Goal: Navigation & Orientation: Find specific page/section

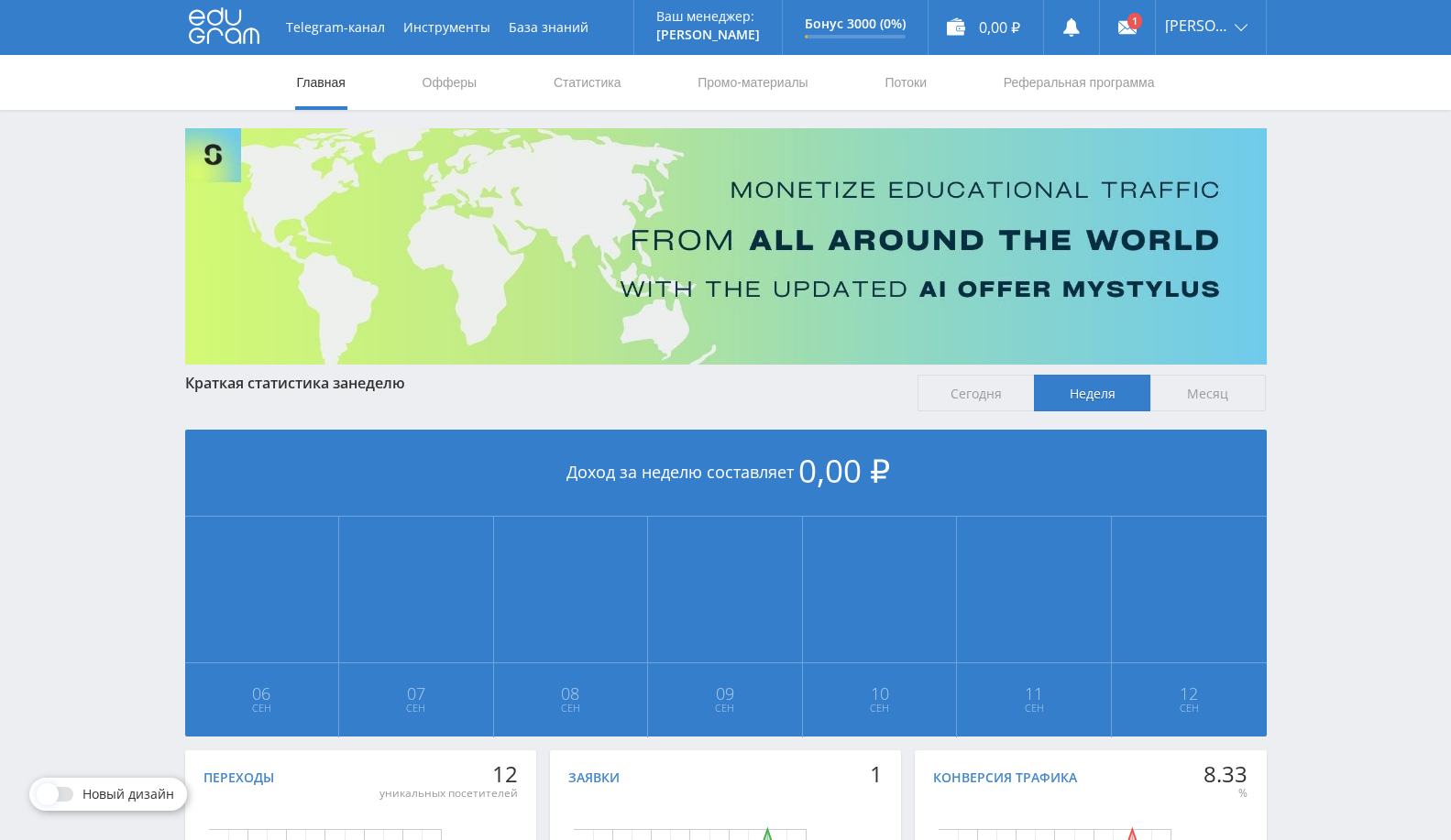
drag, startPoint x: 593, startPoint y: 82, endPoint x: 664, endPoint y: 154, distance: 101.1
click at [593, 82] on link "Статистика" at bounding box center [588, 82] width 72 height 55
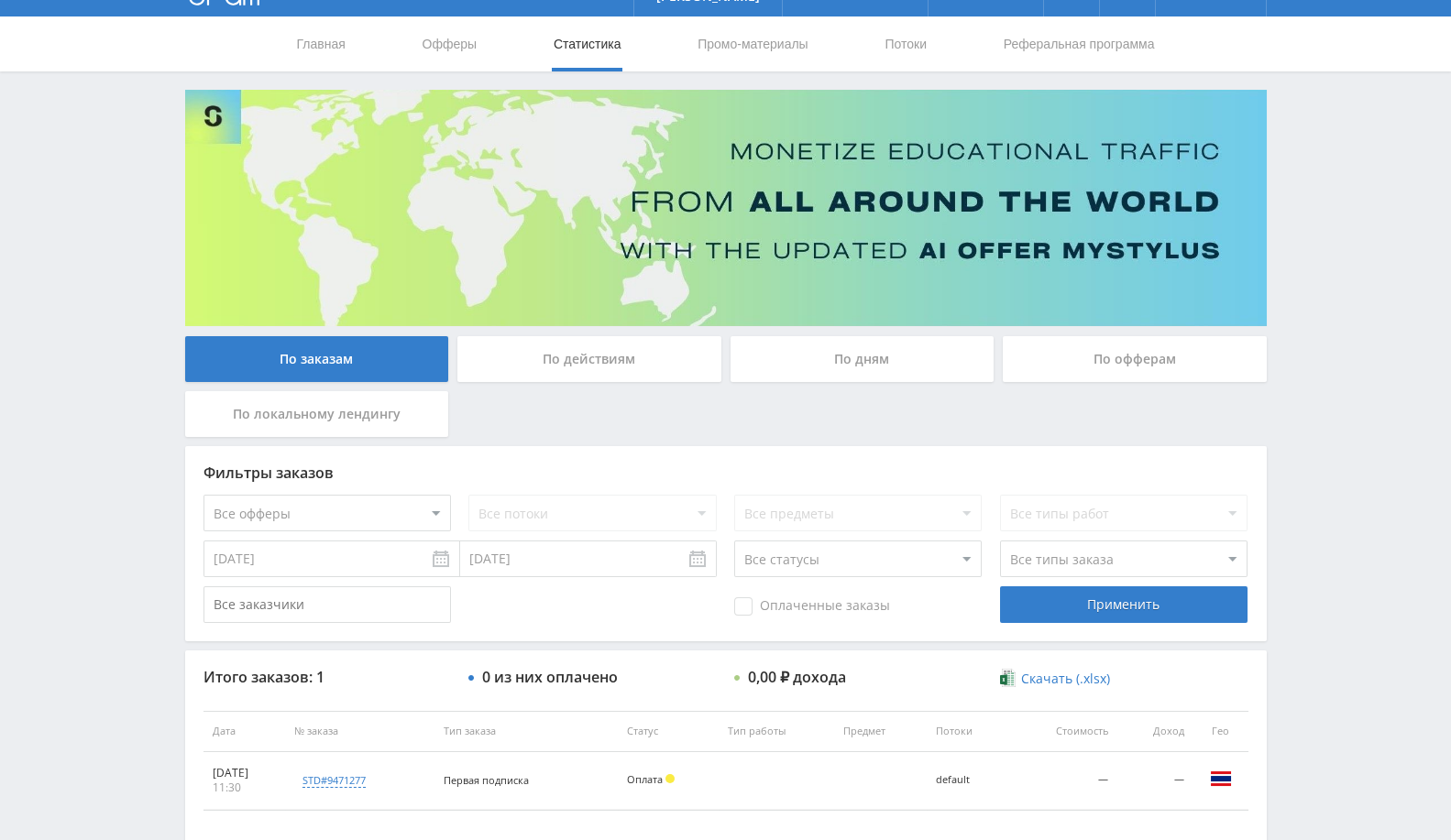
scroll to position [140, 0]
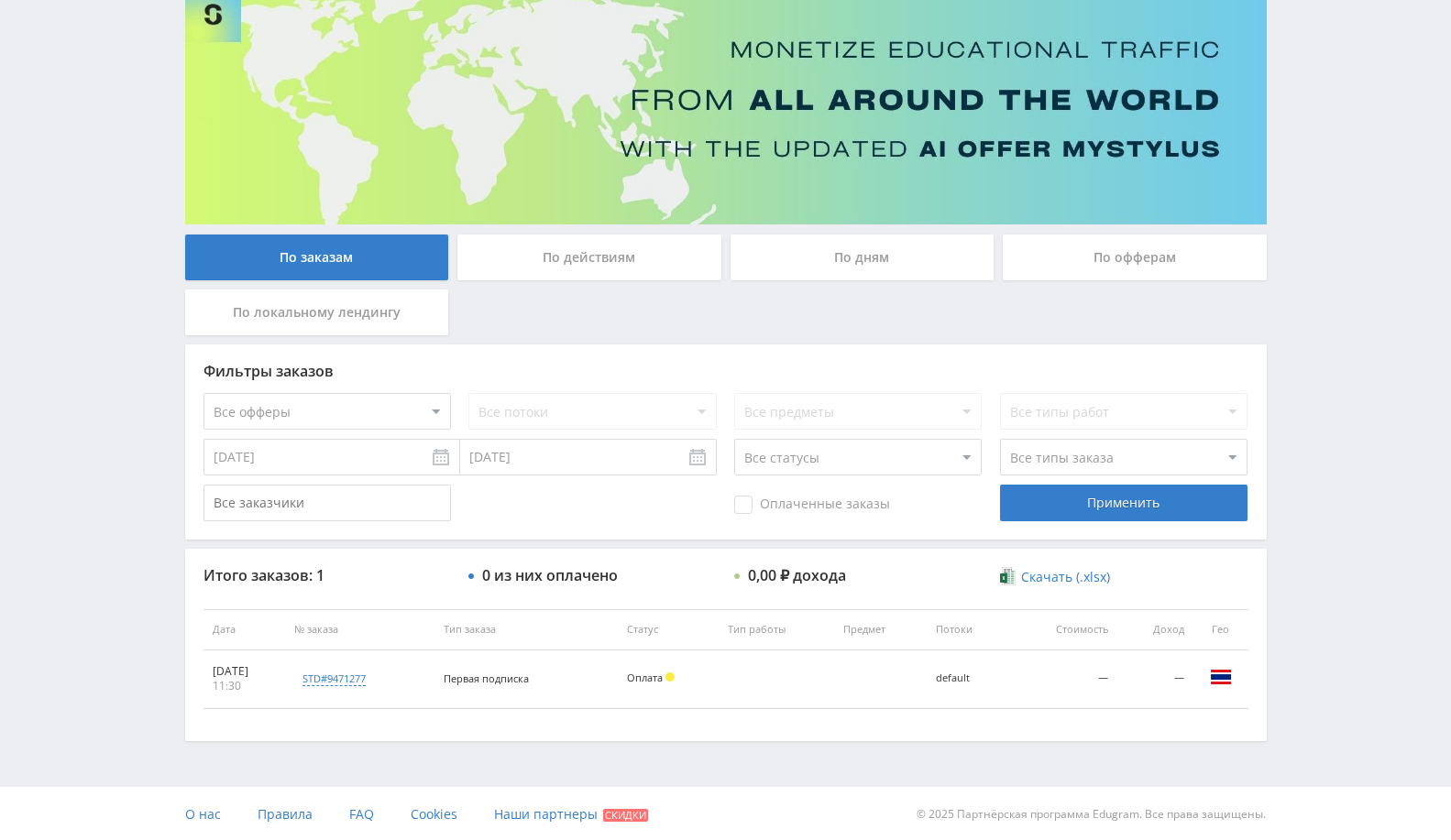
click at [1158, 253] on div "По офферам" at bounding box center [1134, 256] width 264 height 45
click at [0, 0] on input "По офферам" at bounding box center [0, 0] width 0 height 0
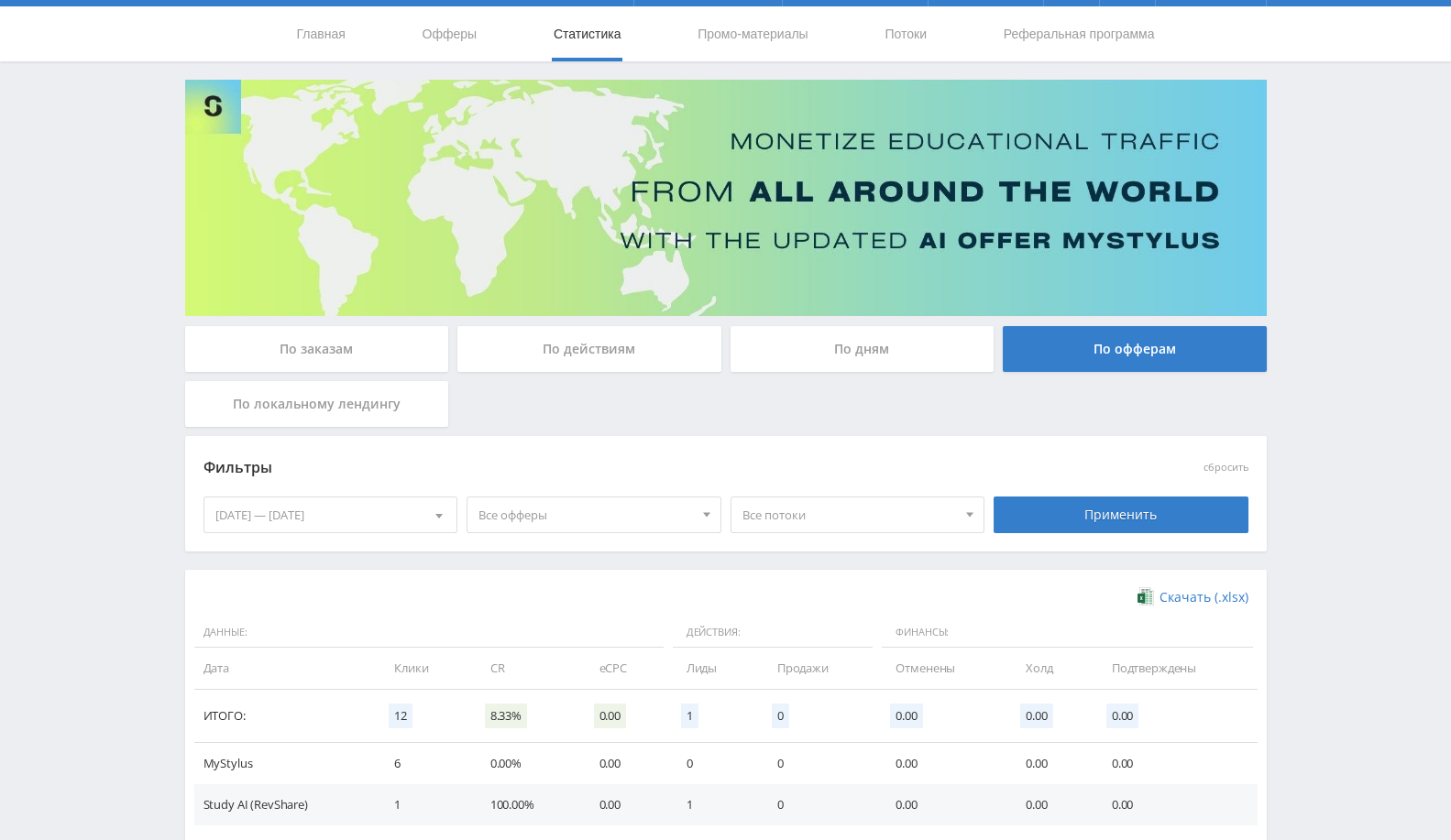
scroll to position [0, 0]
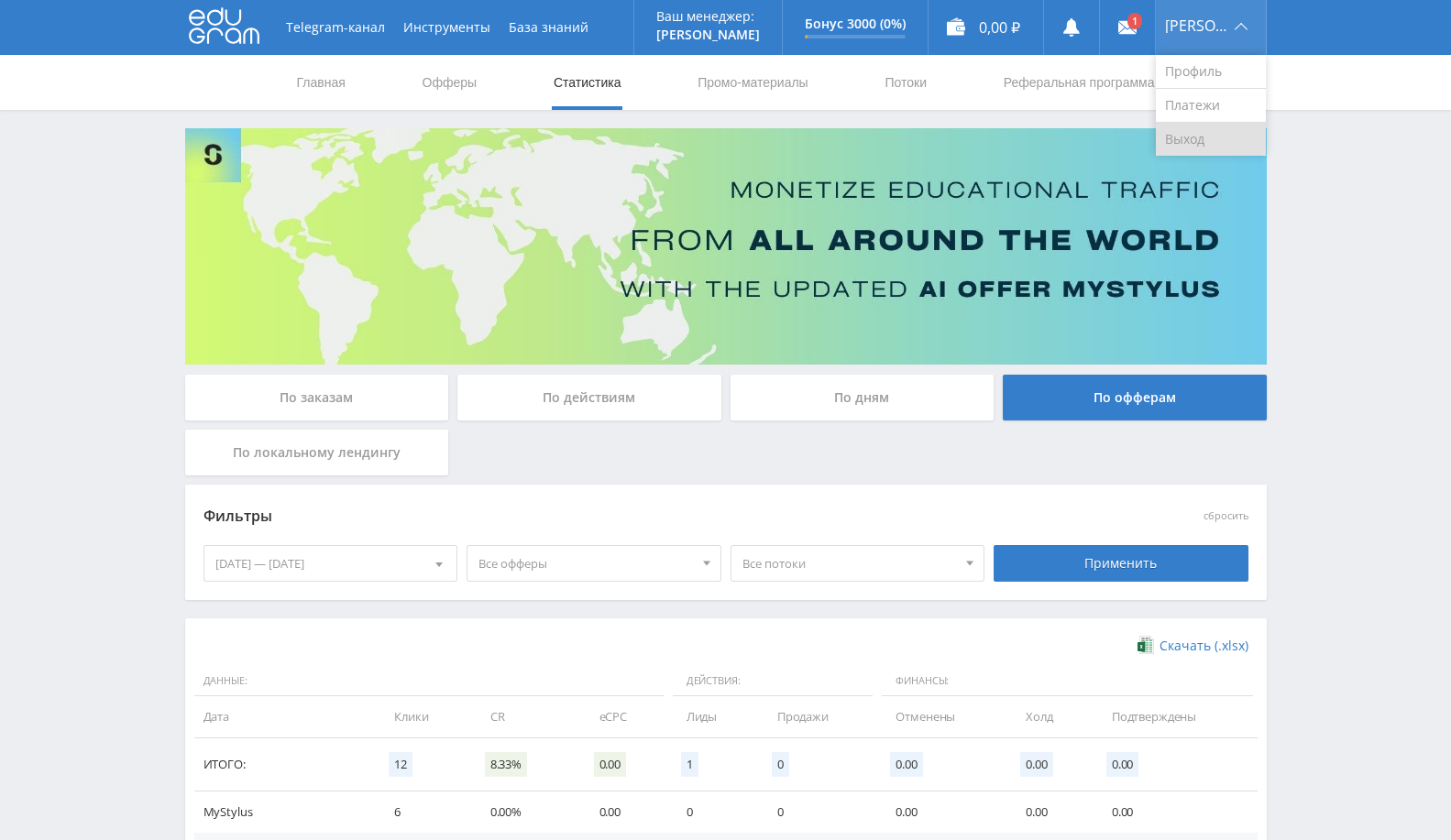
click at [1199, 136] on link "Выход" at bounding box center [1211, 139] width 110 height 33
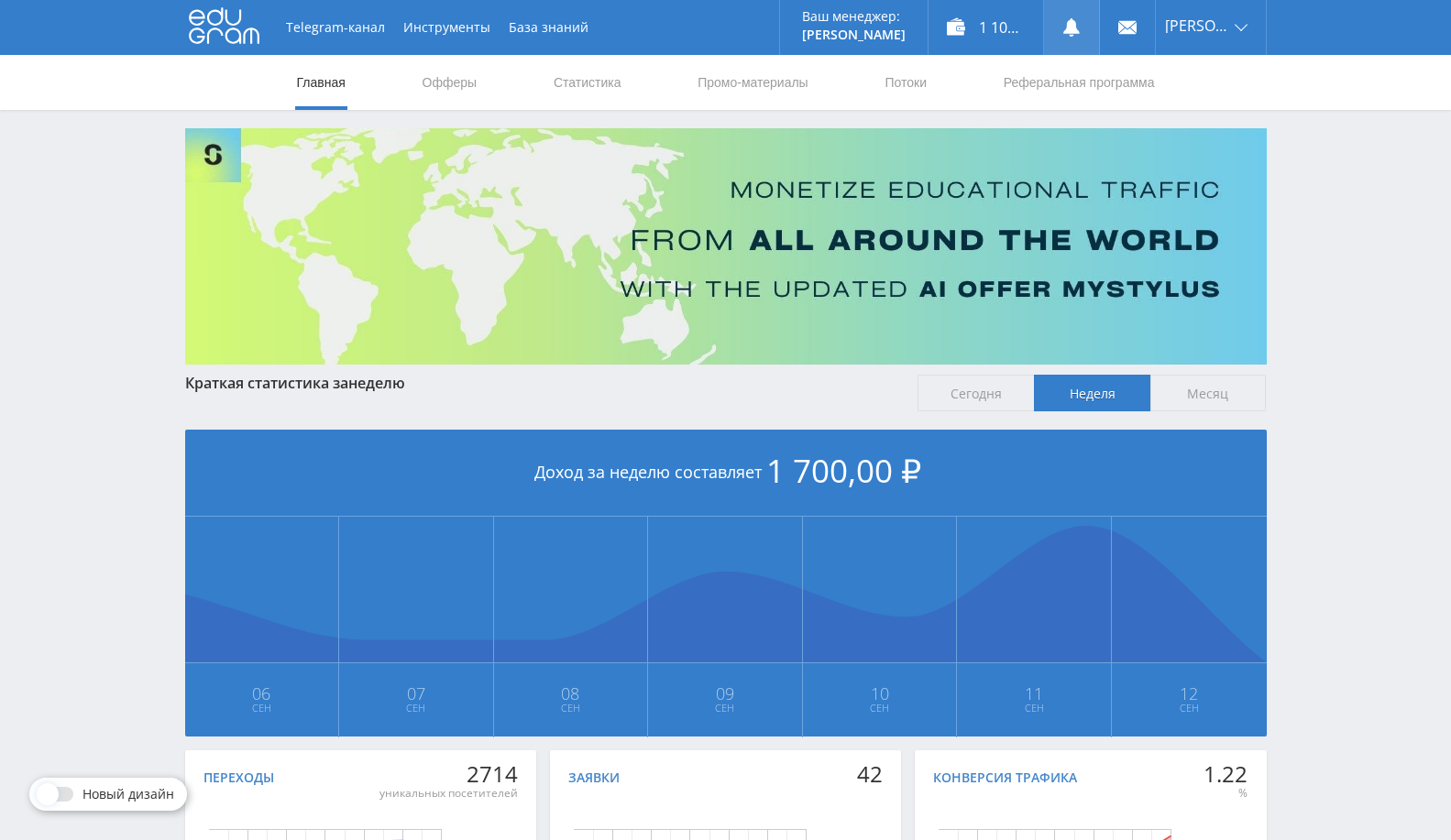
click at [1068, 38] on link at bounding box center [1072, 27] width 55 height 55
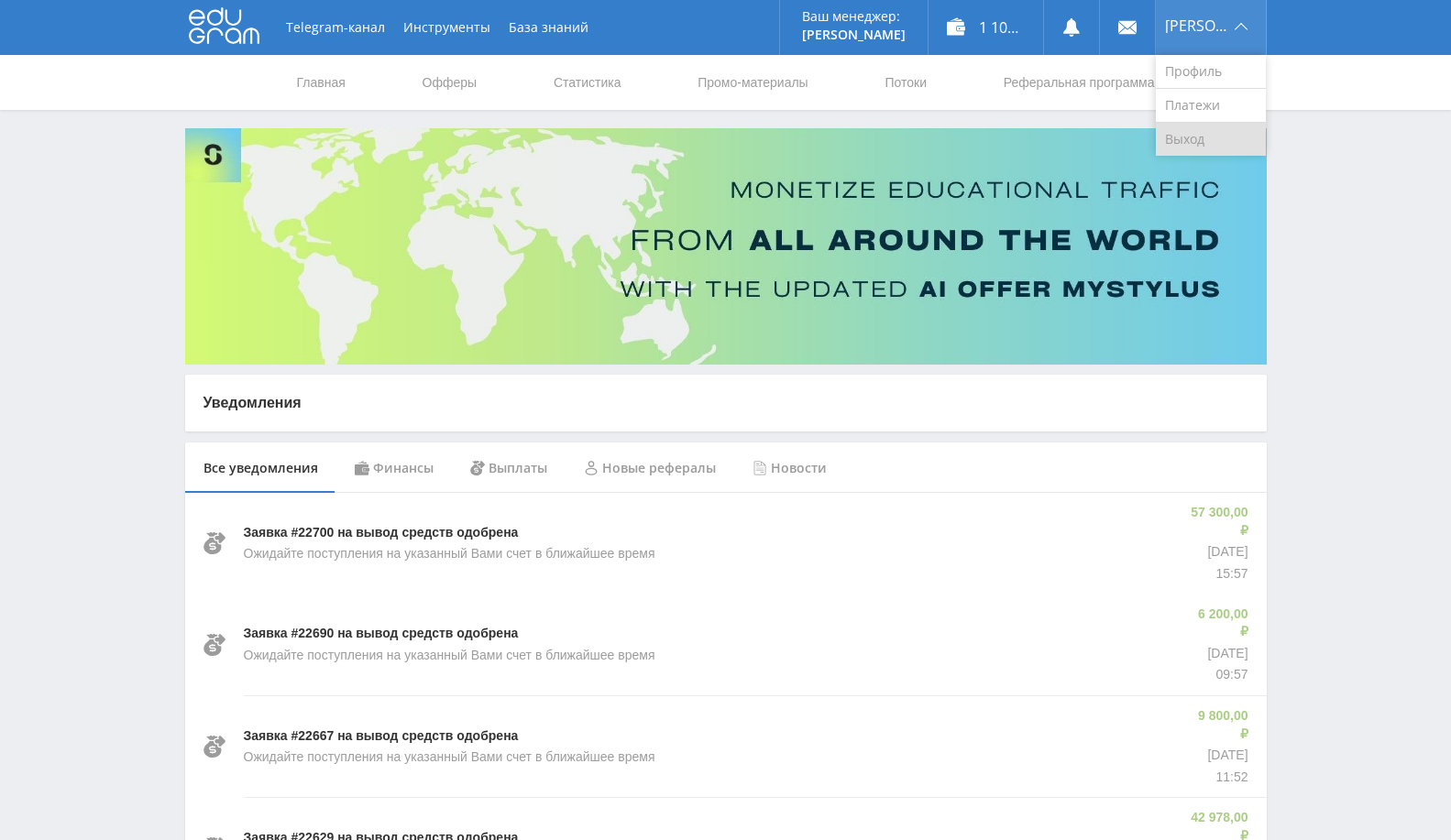
click at [1205, 132] on link "Выход" at bounding box center [1211, 139] width 110 height 33
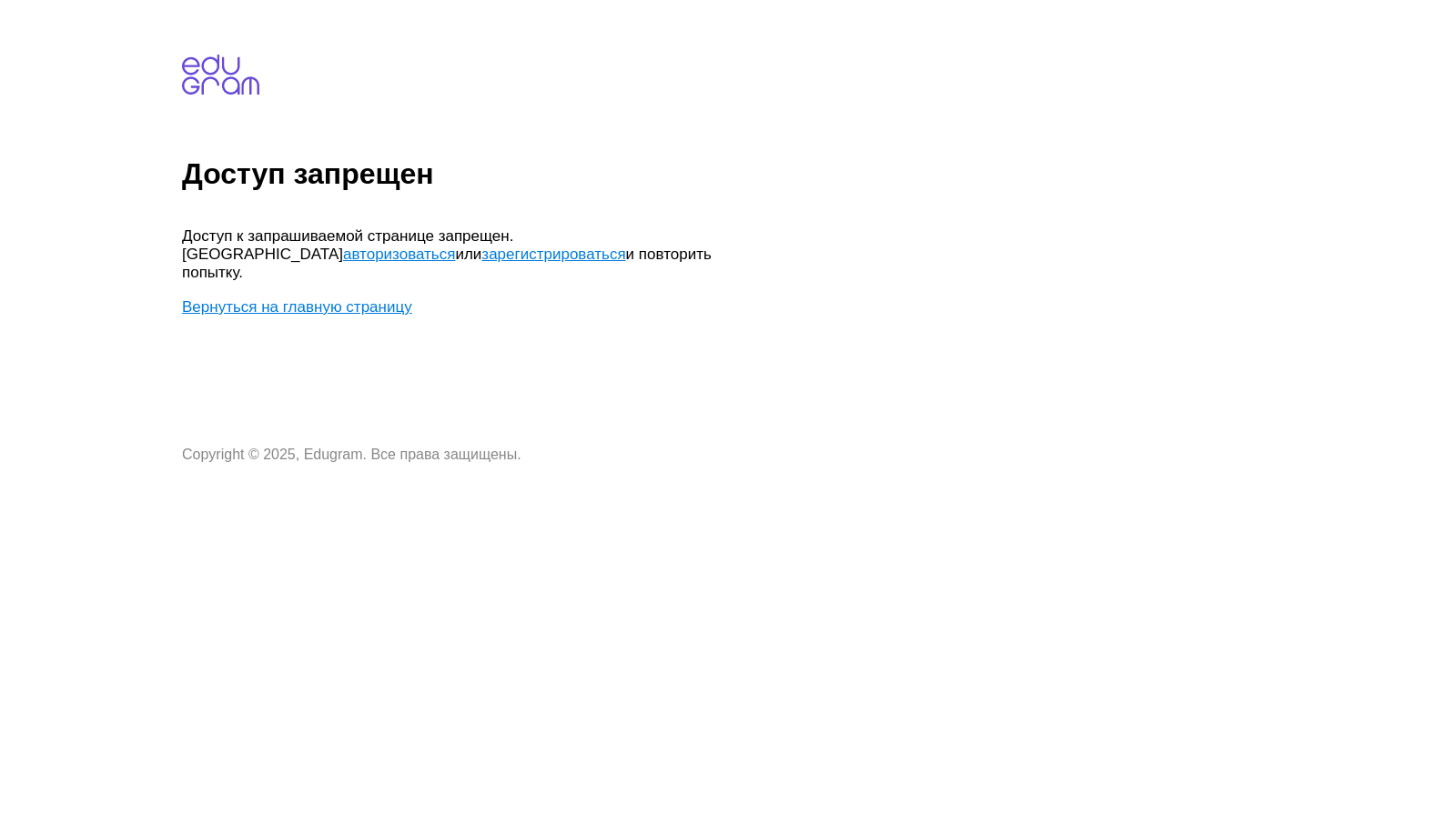
click at [319, 299] on link "Вернуться на главную страницу" at bounding box center [297, 307] width 231 height 17
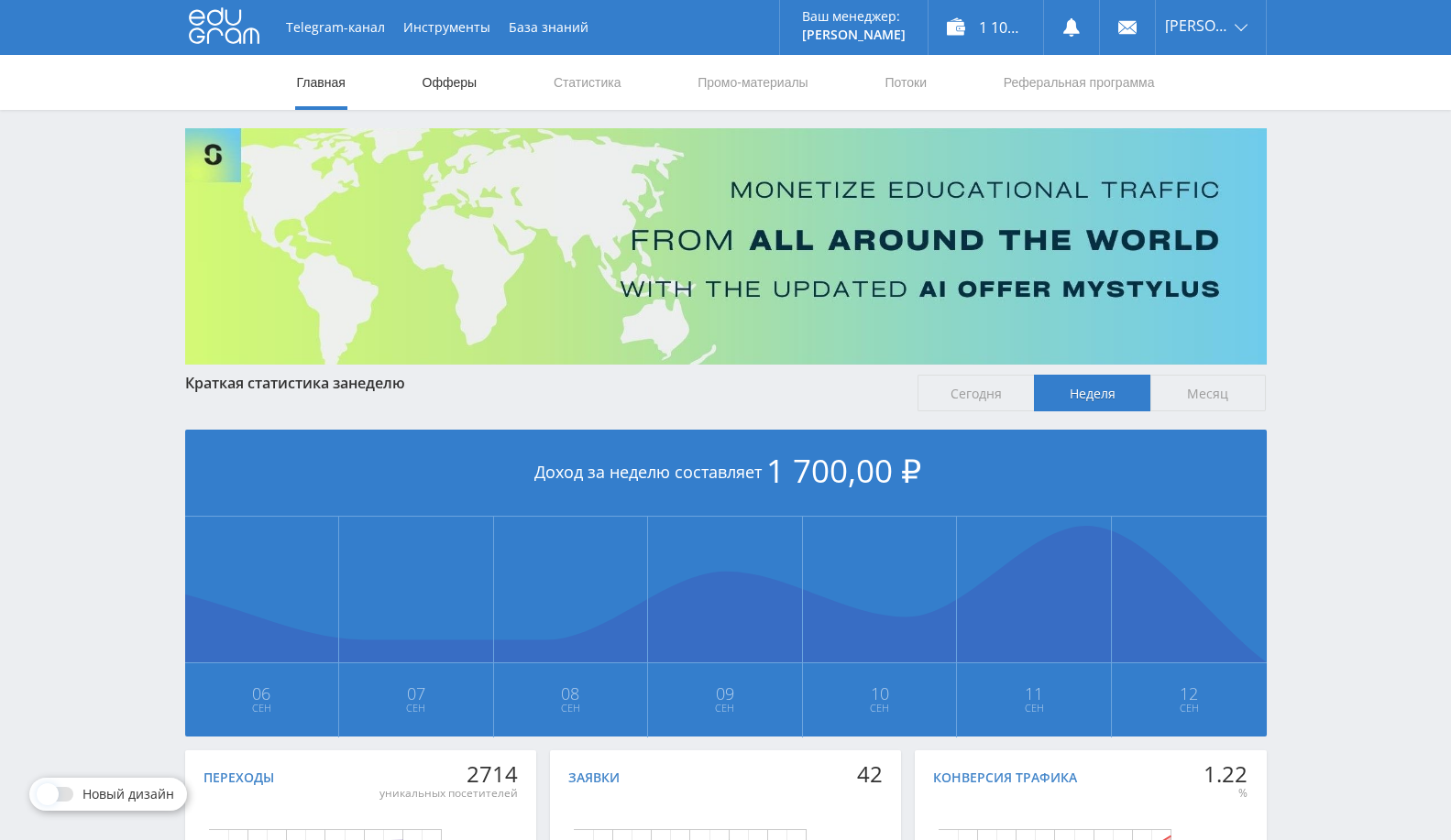
click at [459, 80] on link "Офферы" at bounding box center [450, 82] width 59 height 55
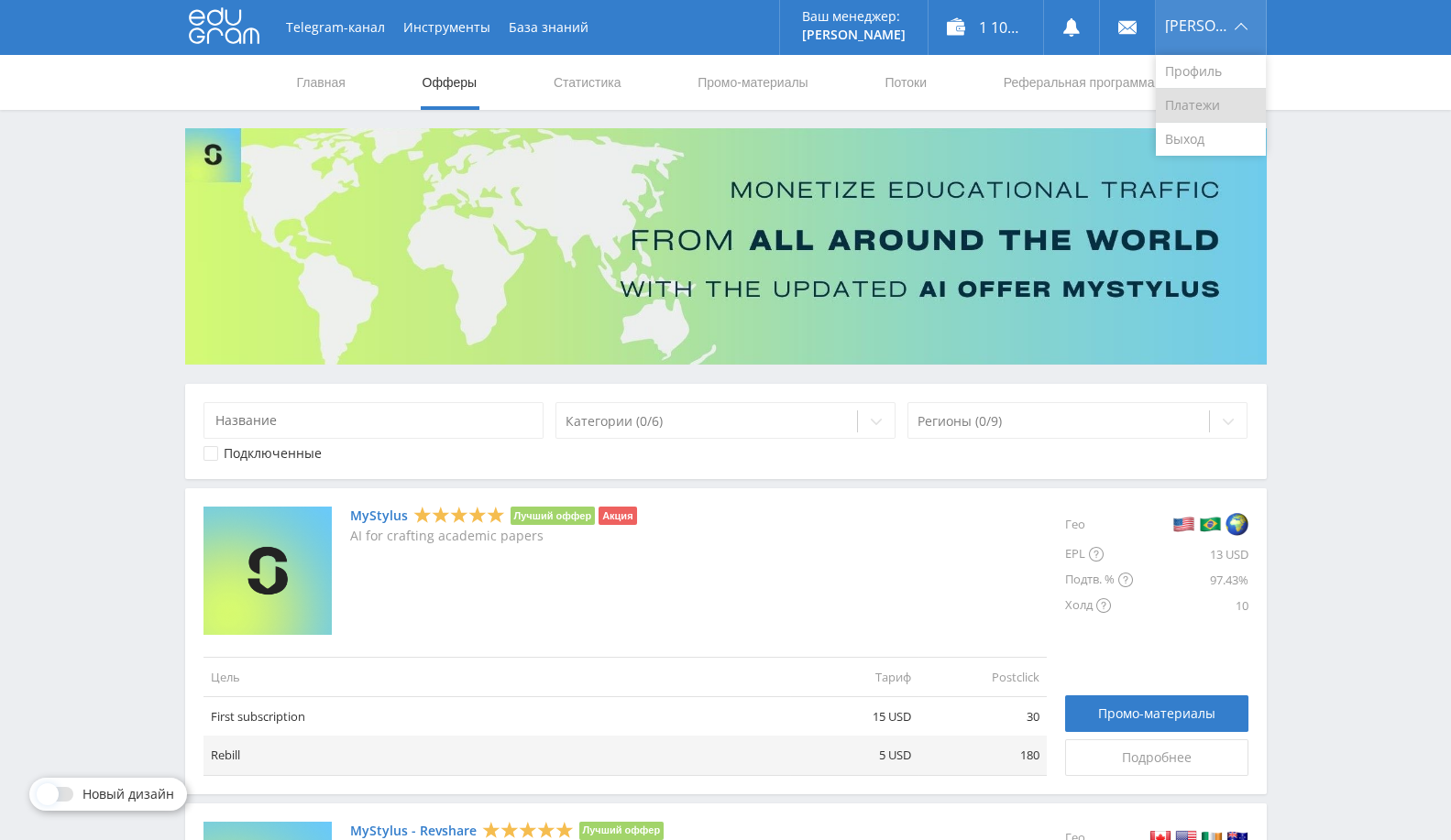
click at [1213, 121] on link "Платежи" at bounding box center [1211, 105] width 110 height 34
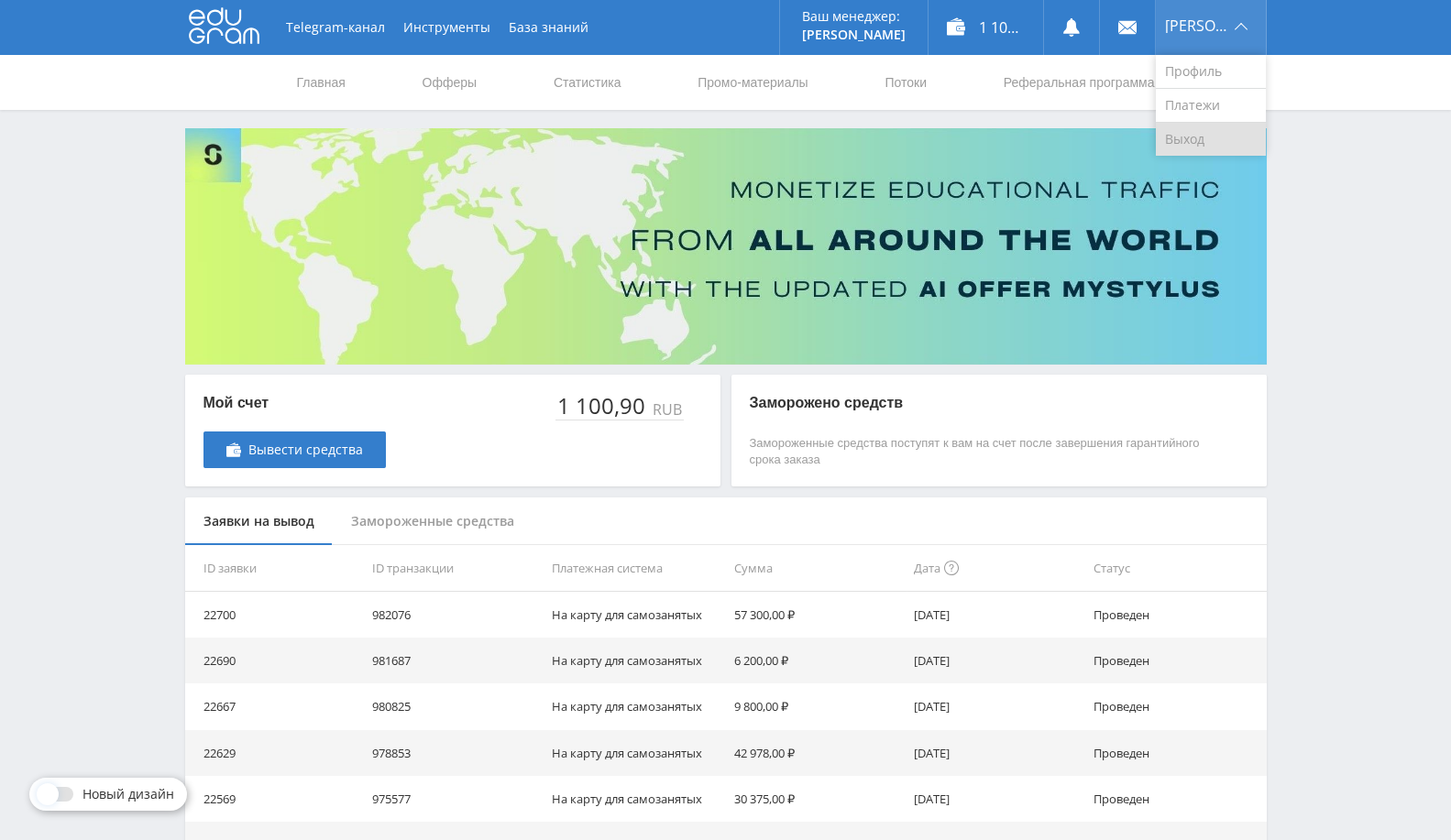
click at [1205, 135] on link "Выход" at bounding box center [1211, 139] width 110 height 33
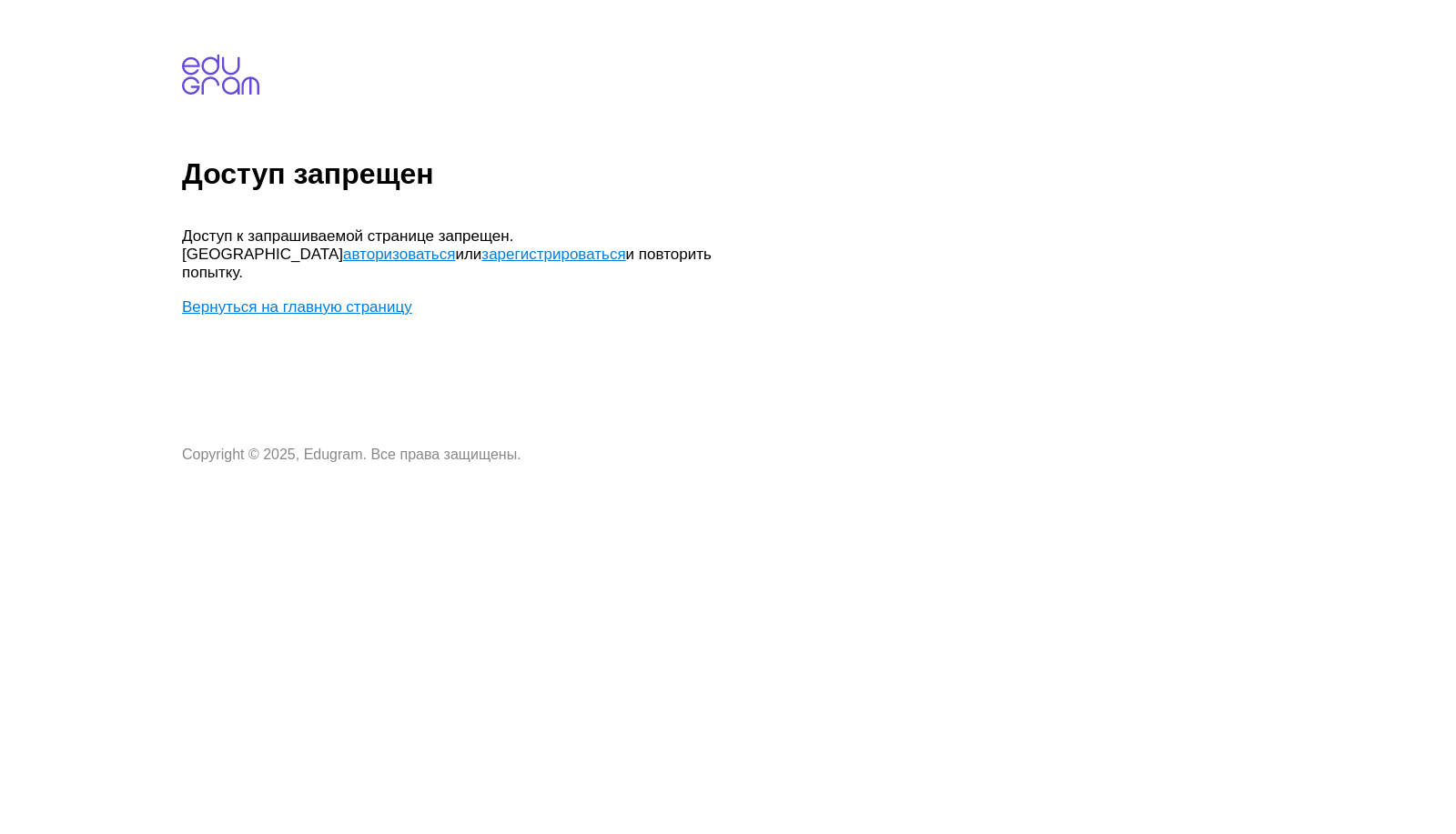
click at [378, 299] on link "Вернуться на главную страницу" at bounding box center [297, 307] width 231 height 17
